Goal: Information Seeking & Learning: Check status

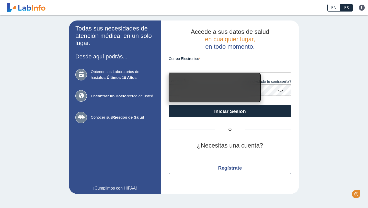
click at [239, 63] on input "Correo Electronico" at bounding box center [230, 67] width 123 height 12
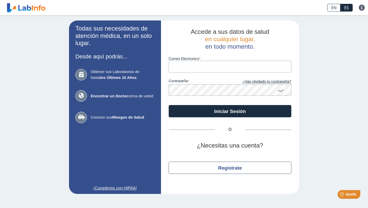
type input "[EMAIL_ADDRESS][DOMAIN_NAME]"
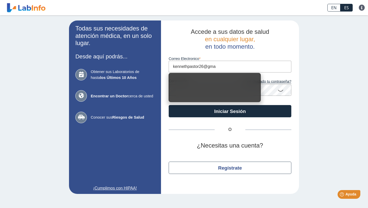
type input "[EMAIL_ADDRESS][DOMAIN_NAME]"
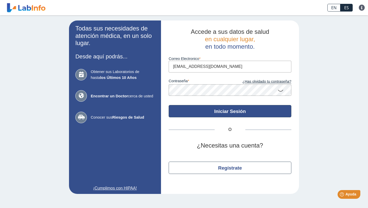
click at [233, 113] on button "Iniciar Sesión" at bounding box center [230, 111] width 123 height 12
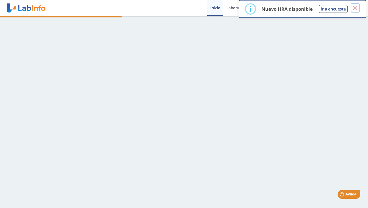
click at [353, 8] on button "×" at bounding box center [355, 7] width 9 height 9
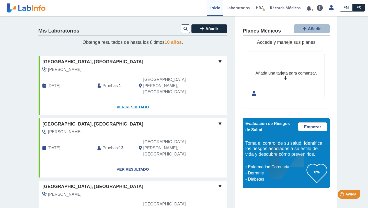
click at [128, 99] on link "Ver Resultado" at bounding box center [133, 107] width 188 height 16
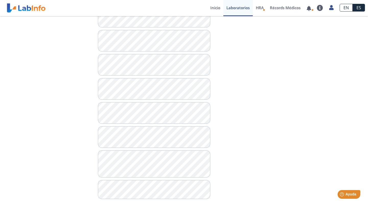
scroll to position [452, 0]
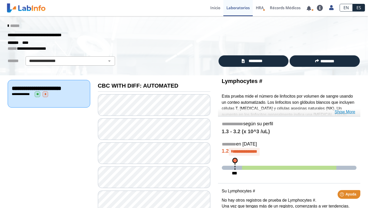
click at [345, 110] on link "Show More" at bounding box center [345, 112] width 21 height 6
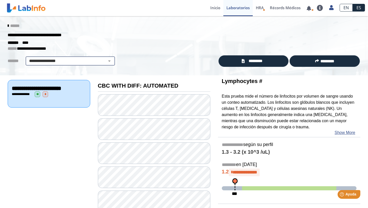
click at [78, 63] on select "**********" at bounding box center [70, 61] width 86 height 6
click at [8, 28] on div "******" at bounding box center [184, 25] width 360 height 9
click at [9, 23] on div "******" at bounding box center [184, 25] width 360 height 9
click at [9, 26] on icon at bounding box center [8, 26] width 1 height 4
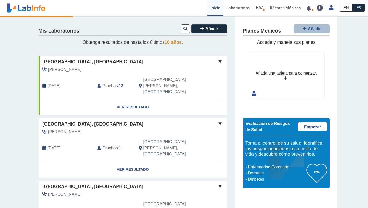
click at [20, 77] on div "Mis Laboratorios Añadir Obtenga resultados de hasta los últimos 10 años . Hospi…" at bounding box center [184, 168] width 368 height 304
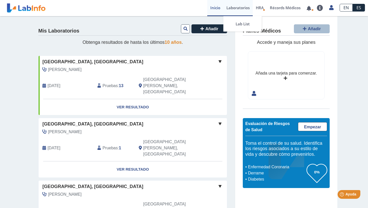
click at [236, 6] on link "Laboratorios" at bounding box center [237, 8] width 29 height 16
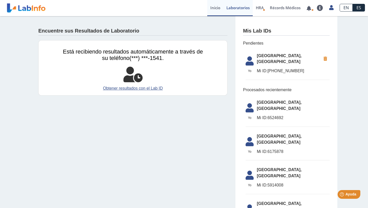
click at [215, 10] on link "Inicio" at bounding box center [215, 8] width 16 height 16
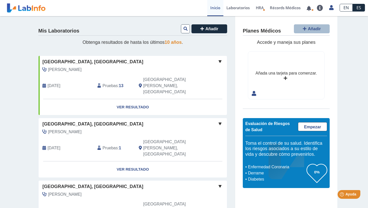
click at [147, 43] on span "Obtenga resultados de hasta los últimos 10 años ." at bounding box center [133, 42] width 100 height 5
click at [74, 139] on div "[DATE]" at bounding box center [66, 148] width 55 height 18
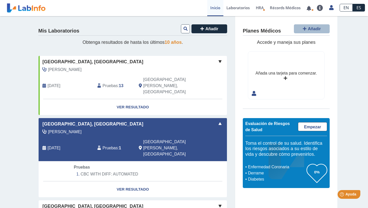
click at [77, 139] on div "[DATE]" at bounding box center [66, 148] width 55 height 18
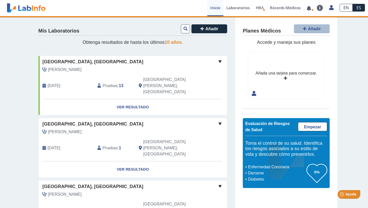
click at [215, 9] on link "Inicio" at bounding box center [215, 8] width 16 height 16
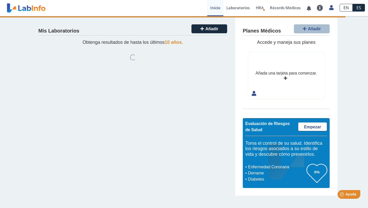
click at [237, 28] on div "Planes Médicos Añadir Accede y maneja sus planes Añada una tarjeta para comenza…" at bounding box center [286, 105] width 102 height 179
